Goal: Information Seeking & Learning: Learn about a topic

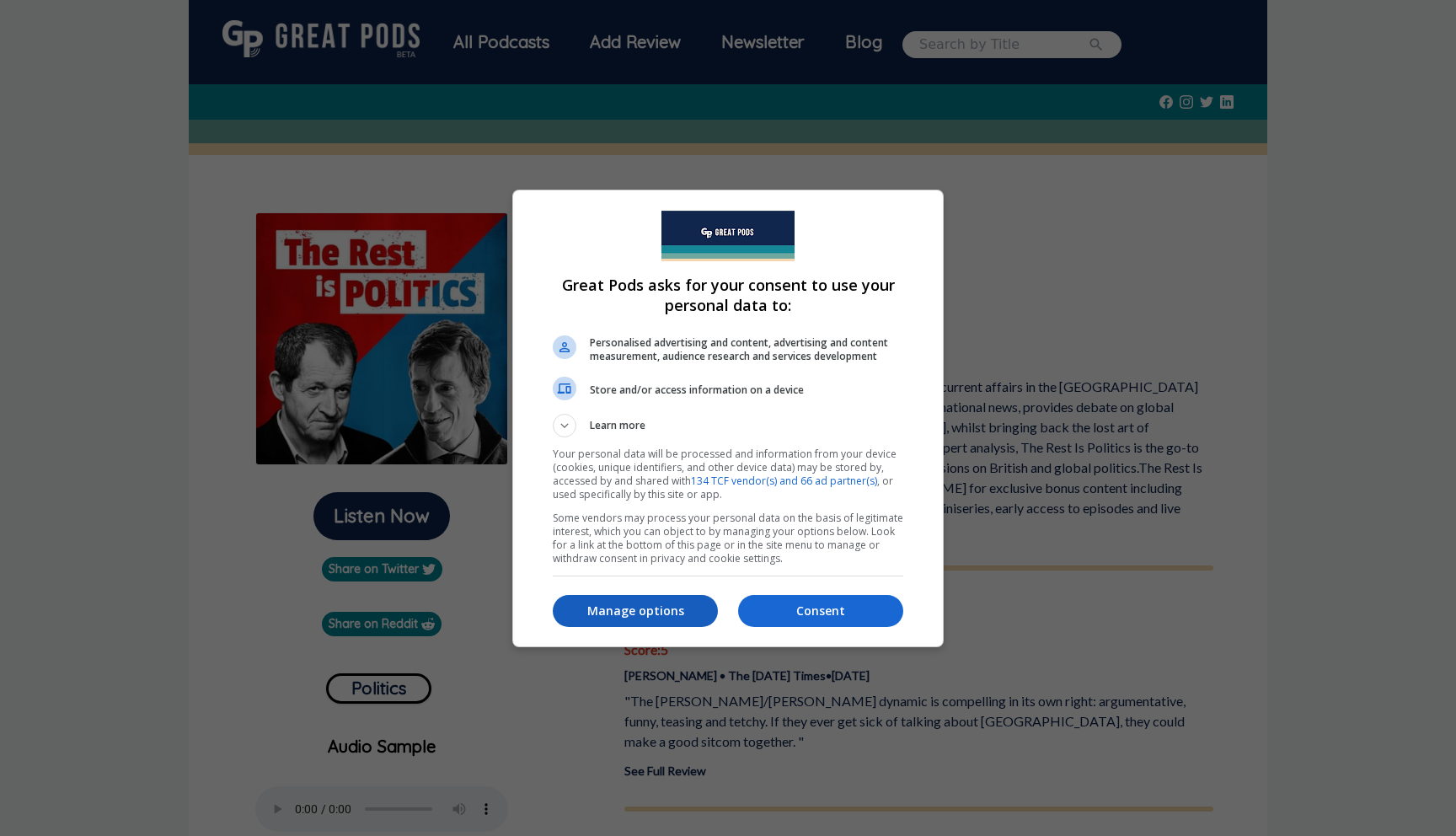
click at [653, 612] on p "Manage options" at bounding box center [634, 611] width 165 height 17
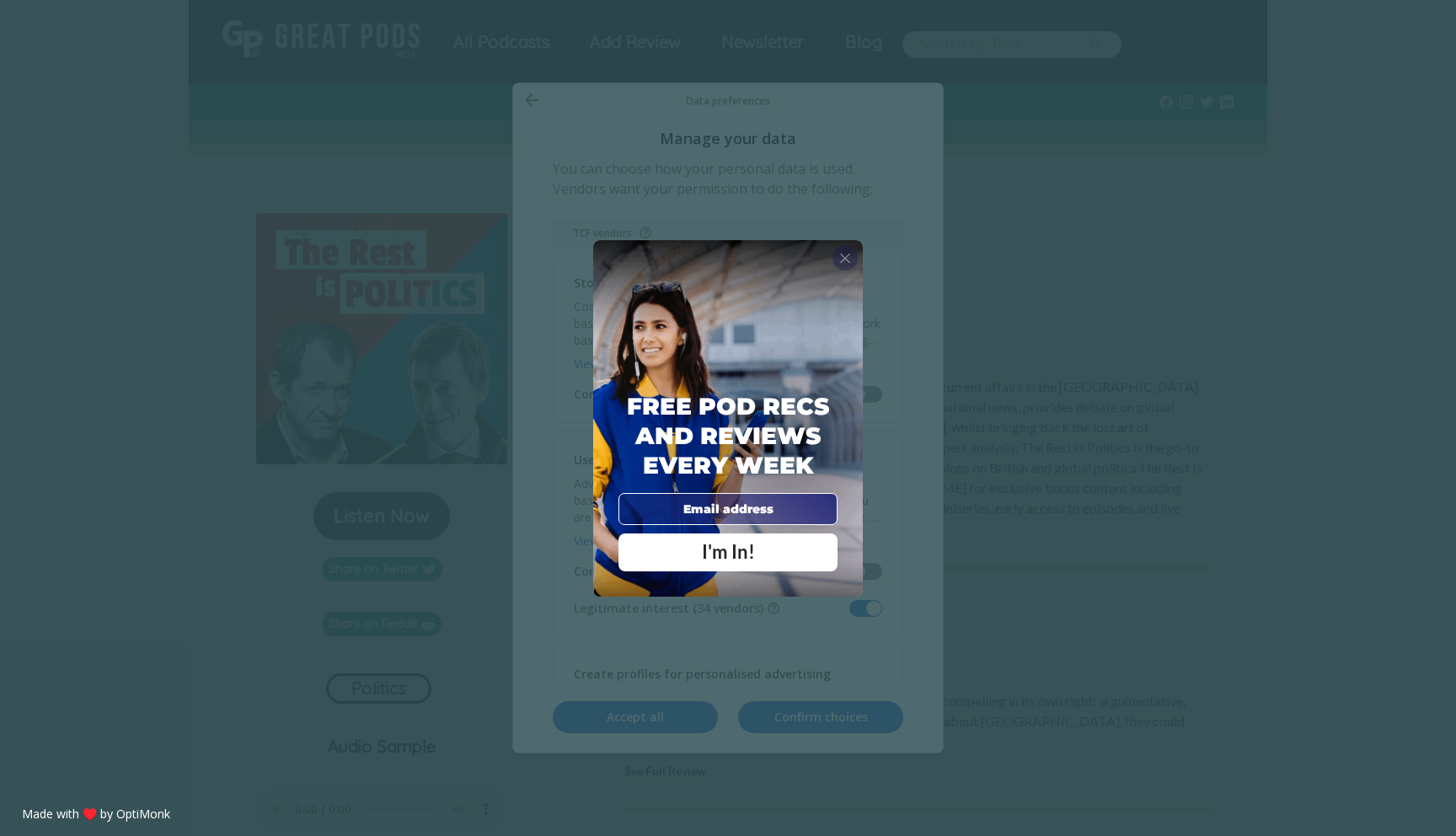
click at [843, 258] on span "X" at bounding box center [845, 258] width 12 height 17
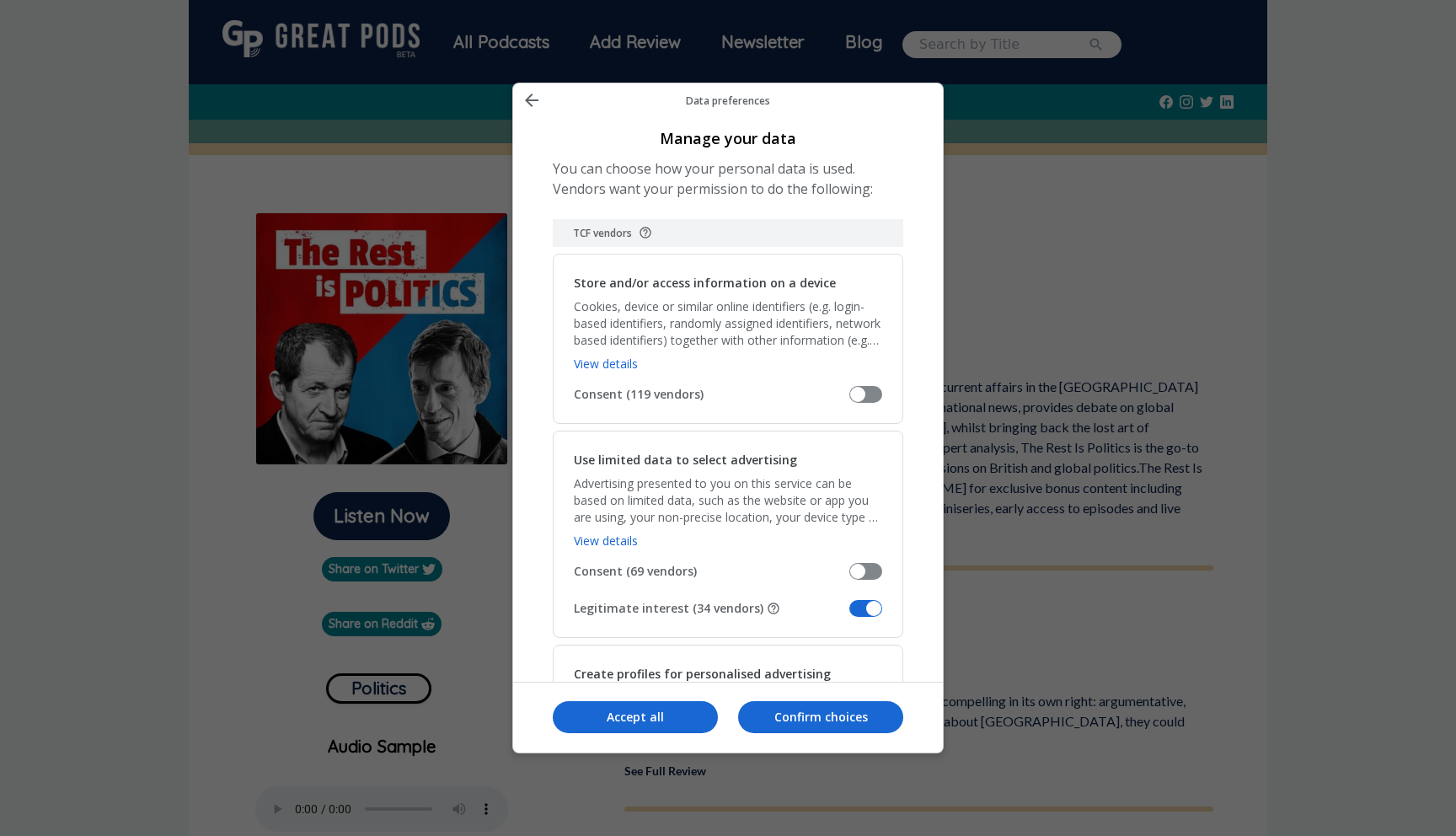
click at [855, 609] on span "Manage your data" at bounding box center [865, 608] width 33 height 17
click at [849, 615] on input "Legitimate interest (34 vendors)" at bounding box center [849, 615] width 0 height 0
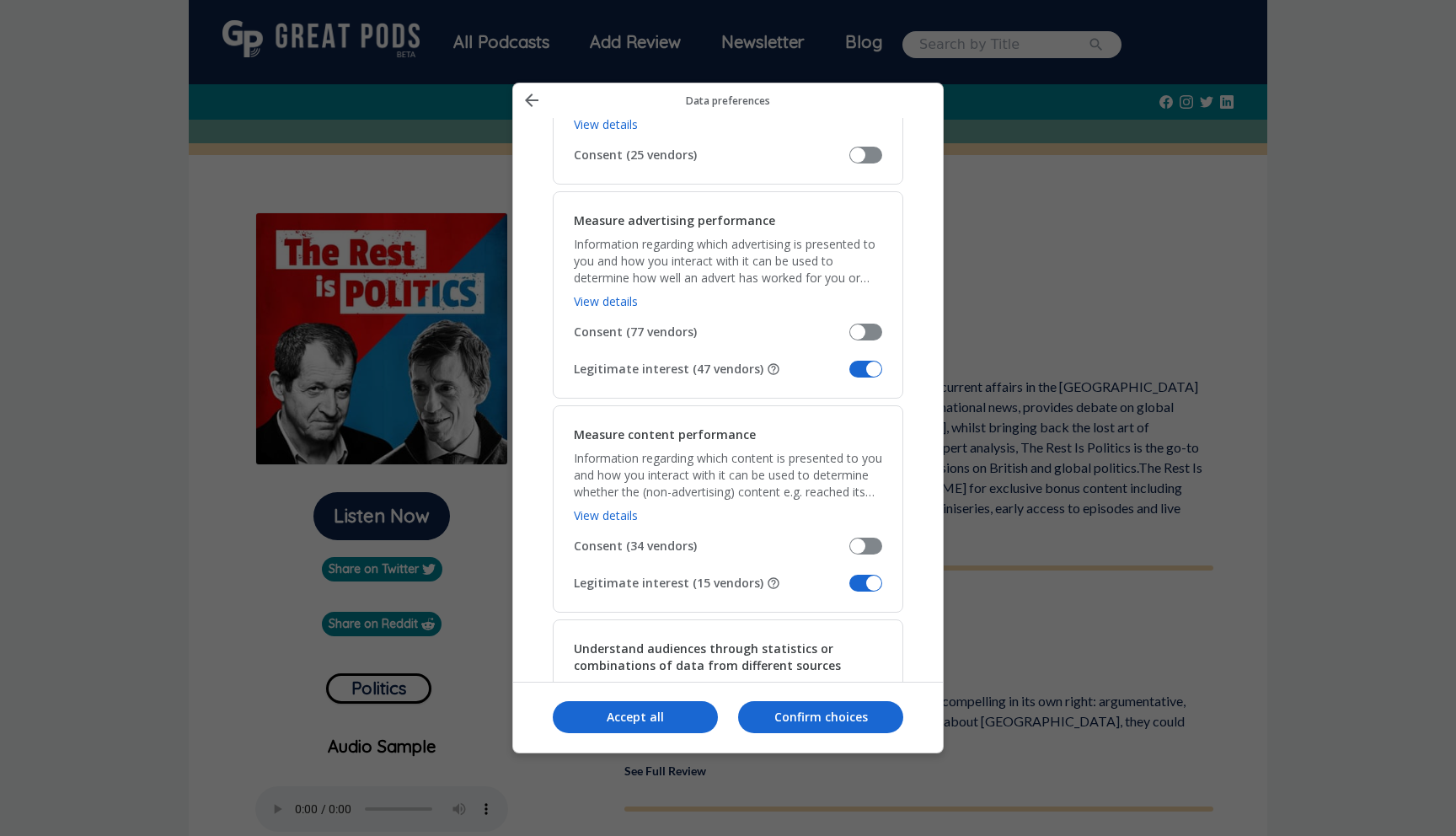
scroll to position [1182, 0]
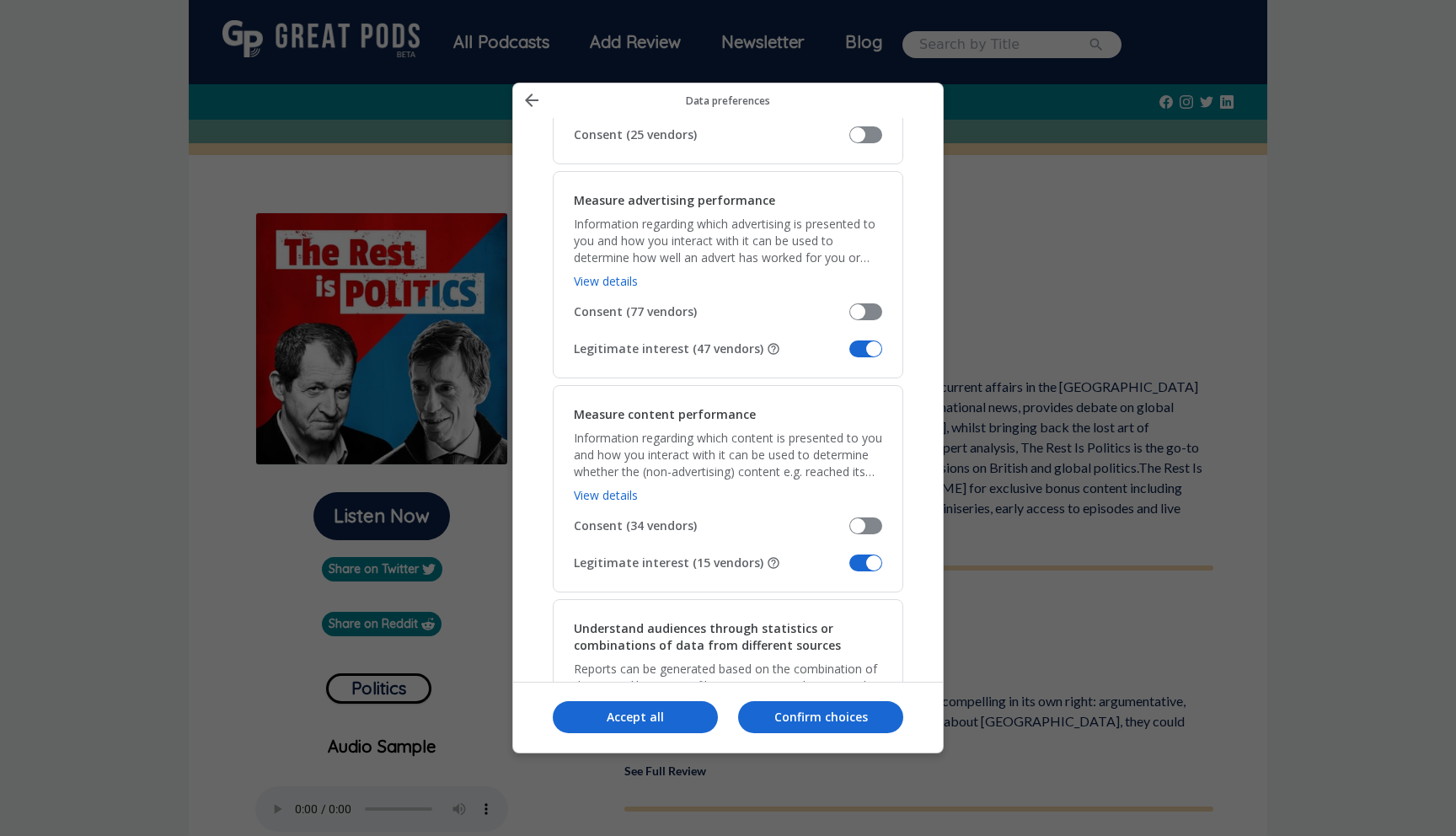
click at [856, 569] on span "Manage your data" at bounding box center [865, 563] width 33 height 17
click at [849, 570] on input "Legitimate interest (15 vendors)" at bounding box center [849, 570] width 0 height 0
click at [855, 348] on span "Manage your data" at bounding box center [865, 348] width 33 height 17
click at [849, 355] on input "Legitimate interest (47 vendors)" at bounding box center [849, 355] width 0 height 0
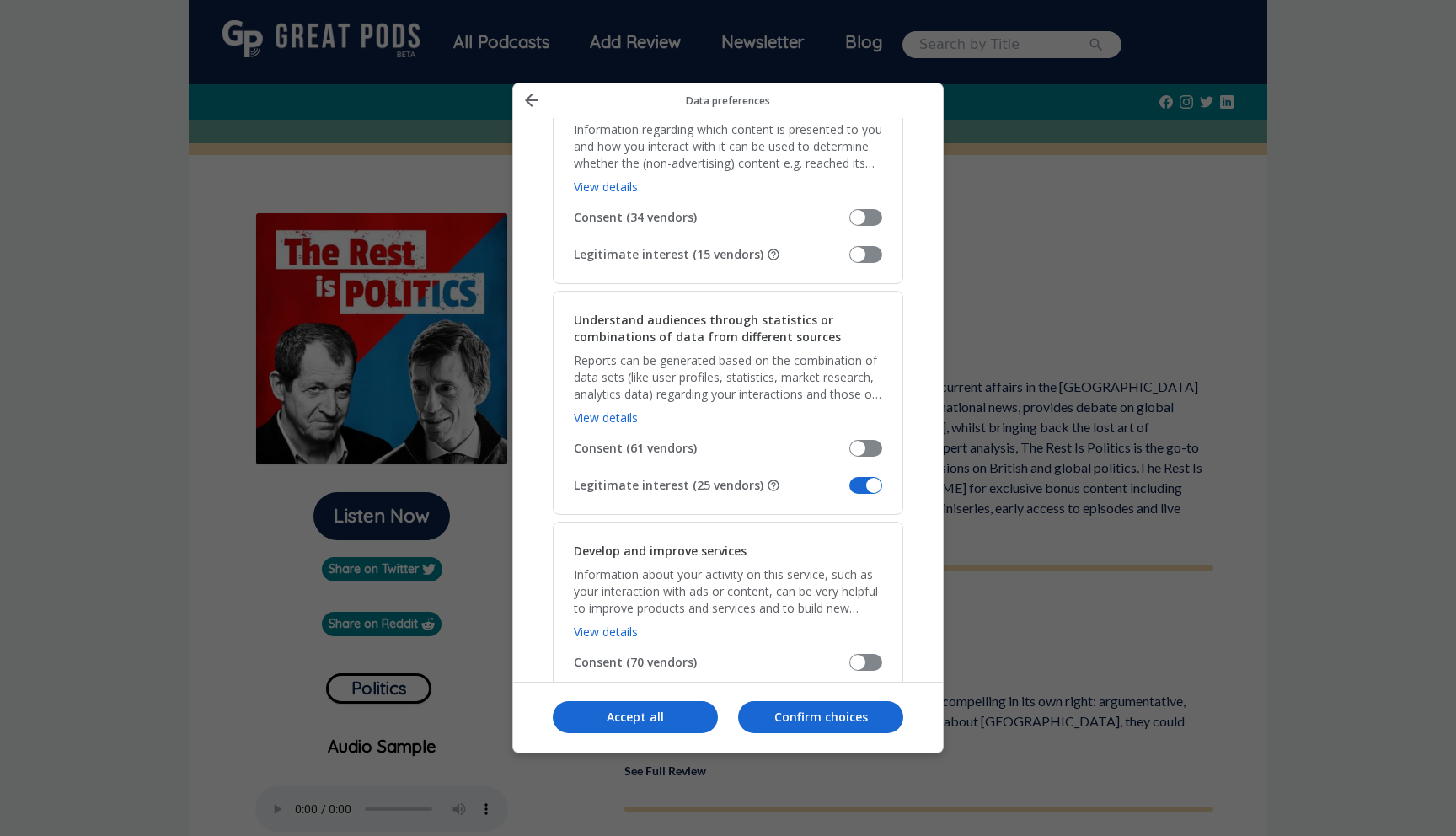
scroll to position [1518, 0]
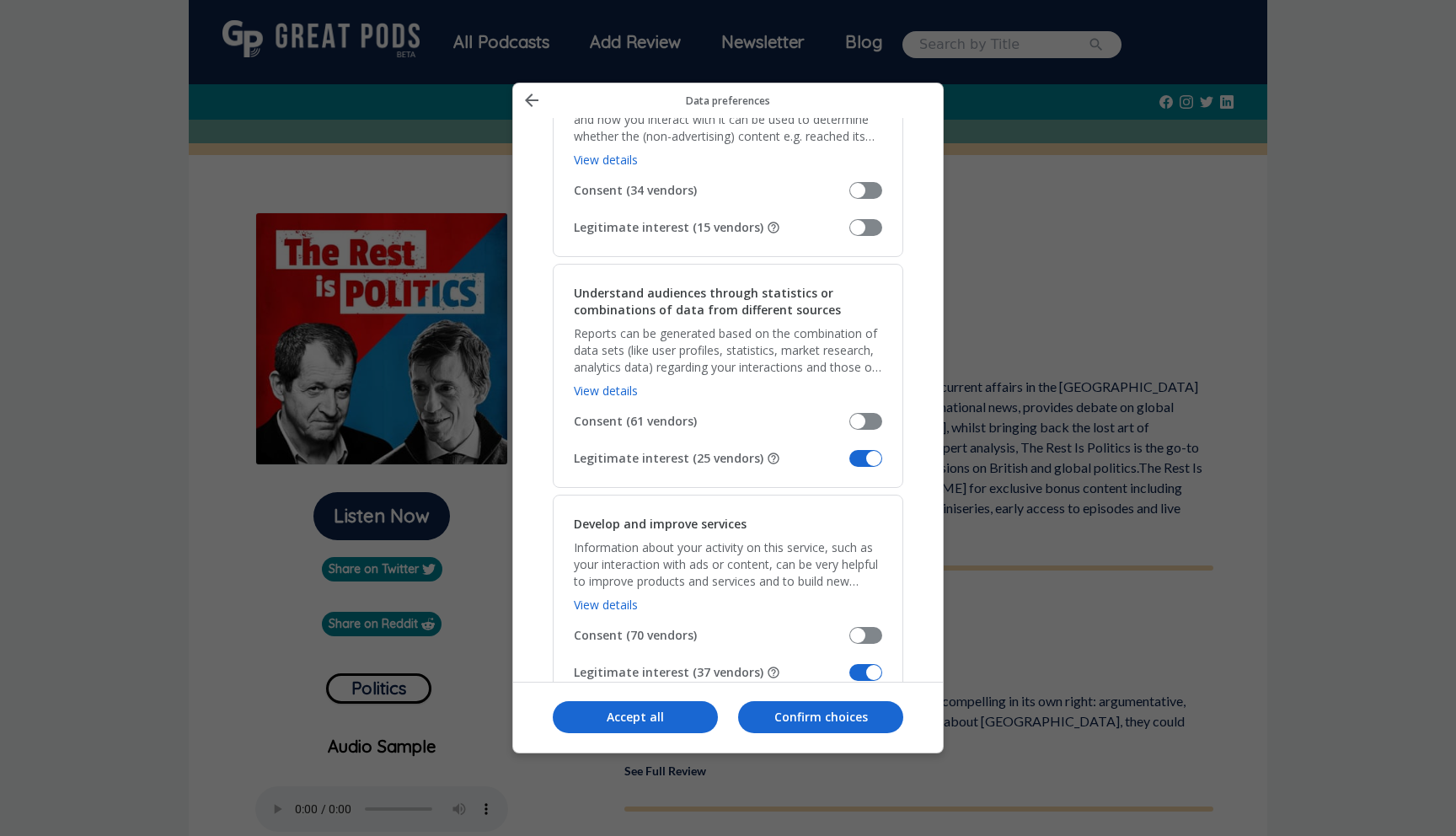
click at [859, 459] on span "Manage your data" at bounding box center [865, 458] width 33 height 17
click at [849, 465] on input "Legitimate interest (25 vendors)" at bounding box center [849, 465] width 0 height 0
click at [855, 674] on span "Manage your data" at bounding box center [865, 672] width 33 height 17
click at [849, 679] on input "Legitimate interest (37 vendors)" at bounding box center [849, 679] width 0 height 0
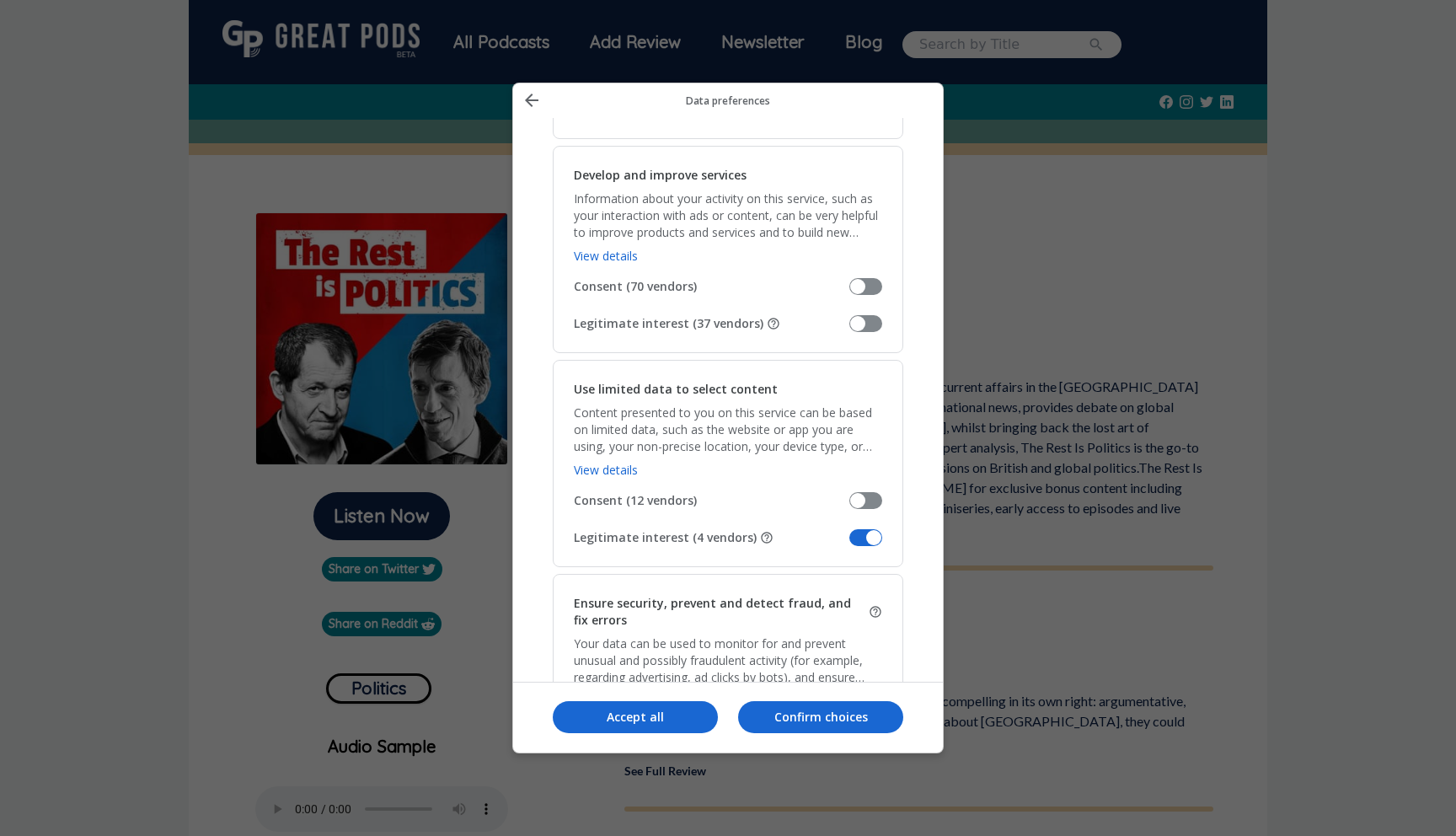
click at [855, 533] on span "Manage your data" at bounding box center [865, 538] width 33 height 17
click at [849, 544] on input "Legitimate interest (4 vendors)" at bounding box center [849, 544] width 0 height 0
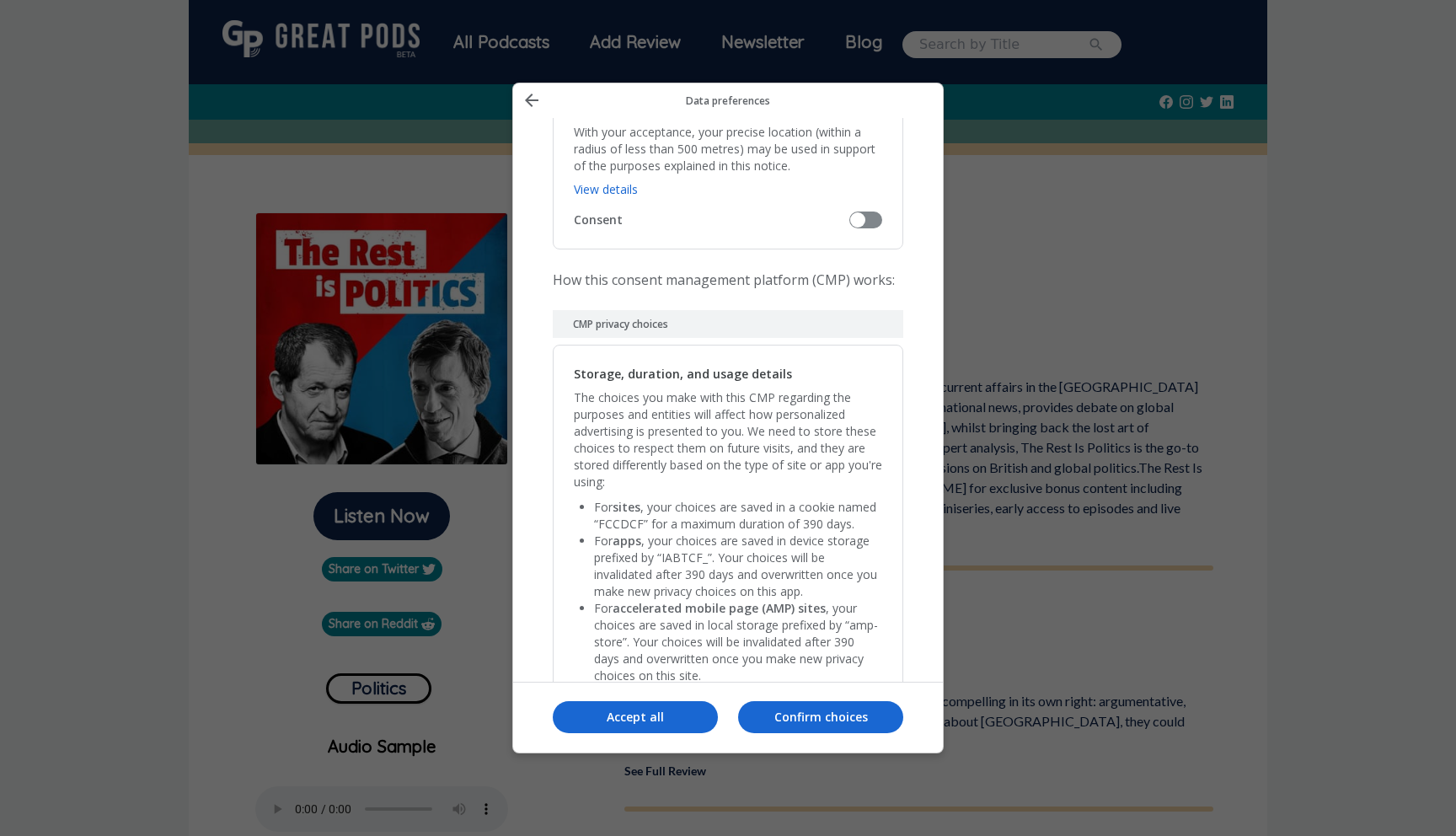
scroll to position [3379, 0]
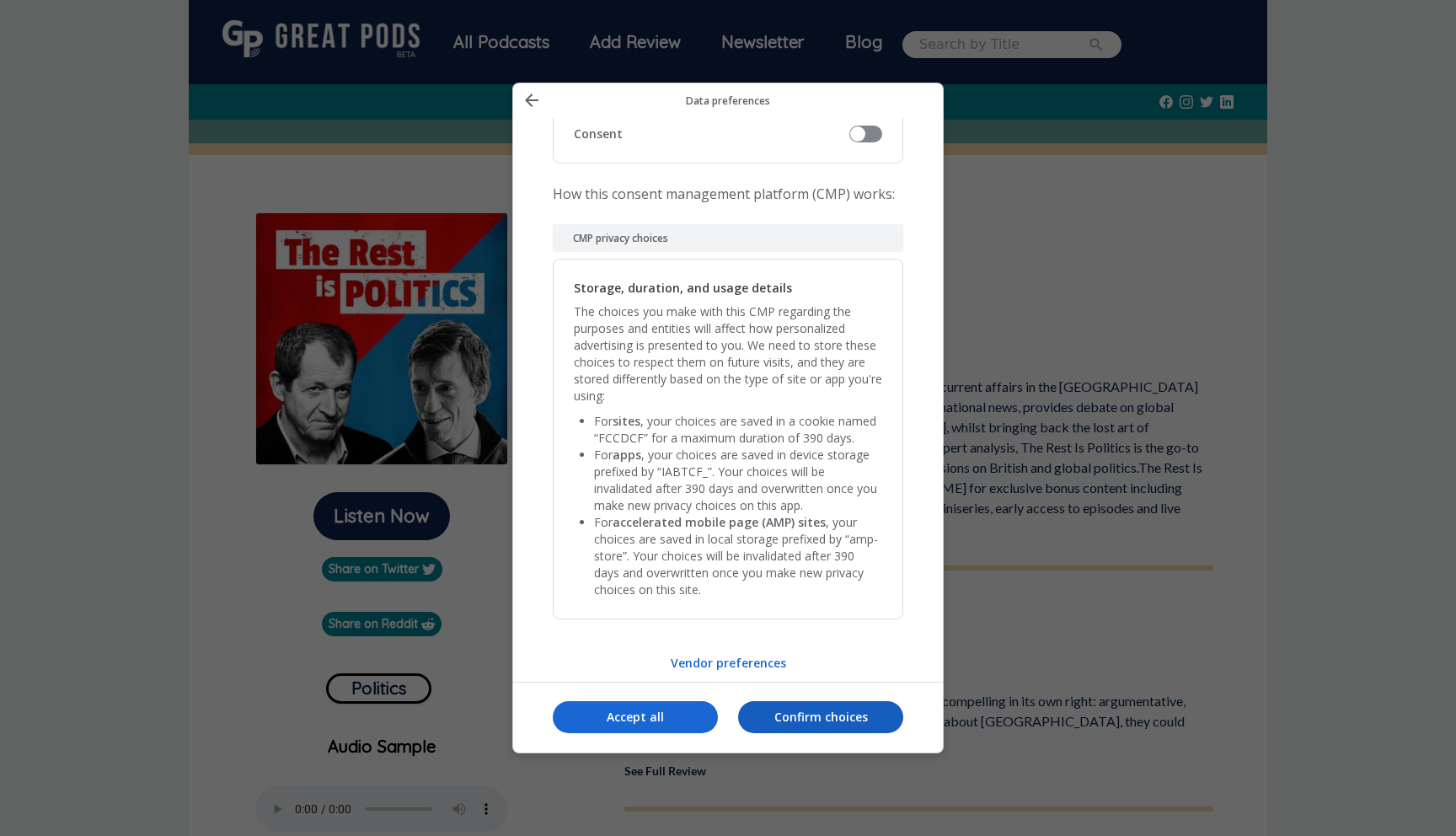
click at [793, 715] on p "Confirm choices" at bounding box center [820, 717] width 165 height 17
